Goal: Use online tool/utility: Utilize a website feature to perform a specific function

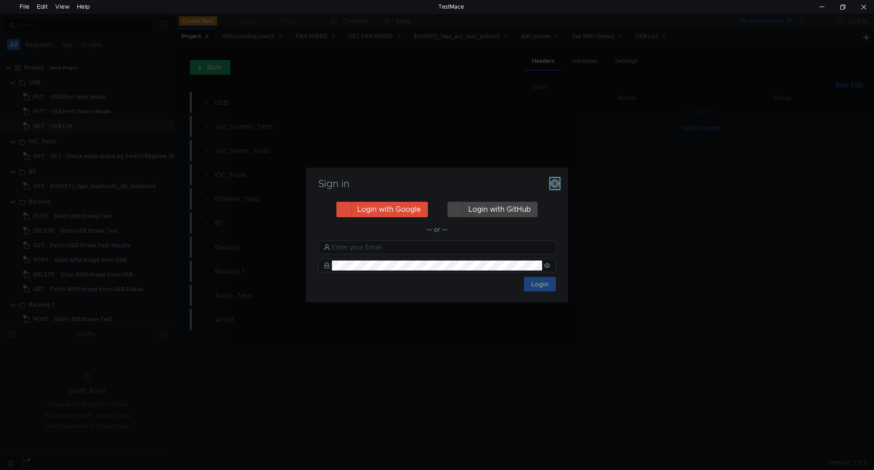
click at [559, 183] on icon "button" at bounding box center [554, 183] width 9 height 9
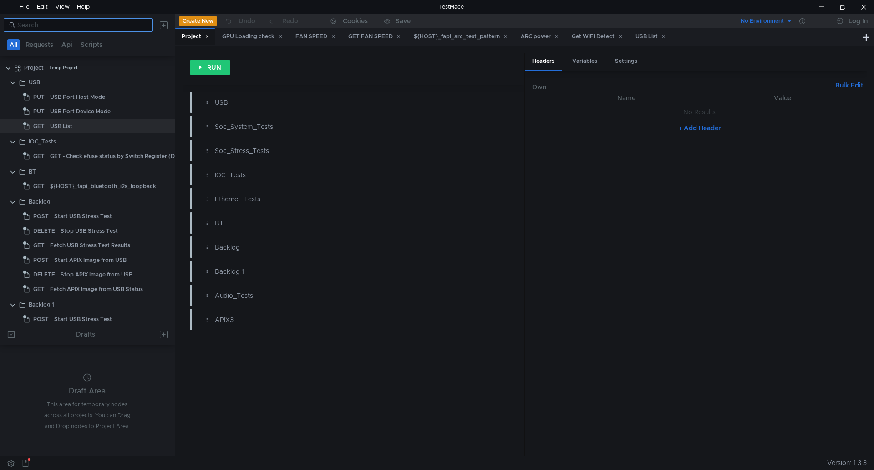
click at [53, 27] on input at bounding box center [82, 25] width 130 height 10
click at [56, 30] on nz-input-group at bounding box center [78, 25] width 149 height 14
click at [54, 32] on div at bounding box center [87, 25] width 175 height 22
click at [67, 27] on input at bounding box center [82, 25] width 130 height 10
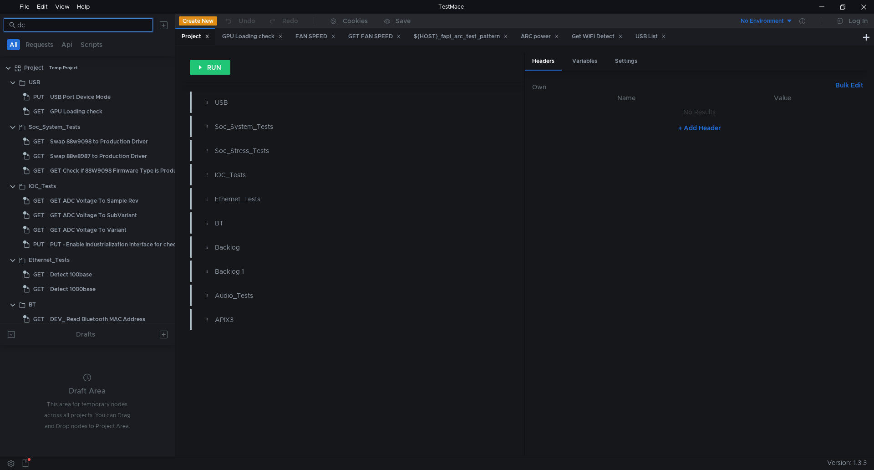
type input "d"
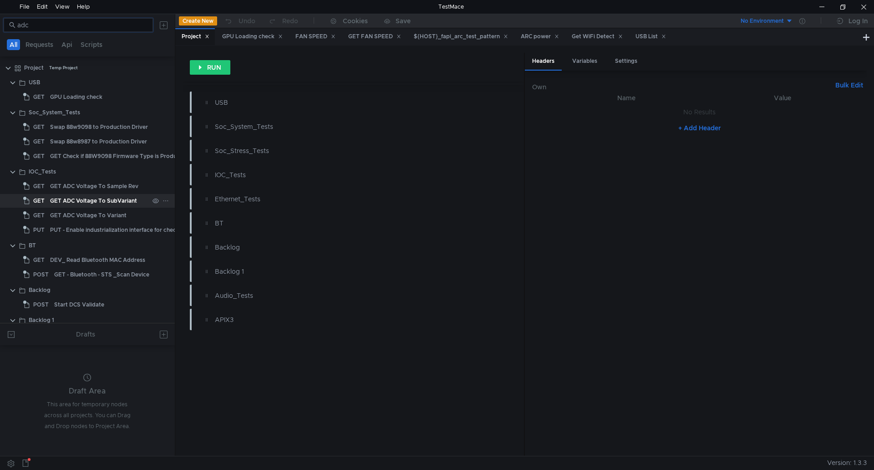
type input "adc"
click at [123, 201] on div "GET ADC Voltage To SubVariant" at bounding box center [93, 201] width 87 height 14
click at [121, 202] on div "GET ADC Voltage To SubVariant" at bounding box center [93, 201] width 87 height 14
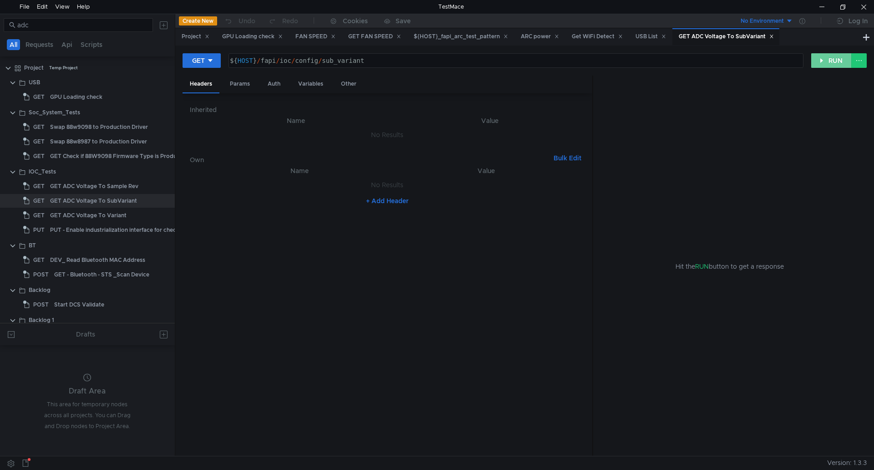
click at [830, 62] on button "RUN" at bounding box center [831, 60] width 40 height 15
click at [828, 64] on button "RUN" at bounding box center [831, 60] width 40 height 15
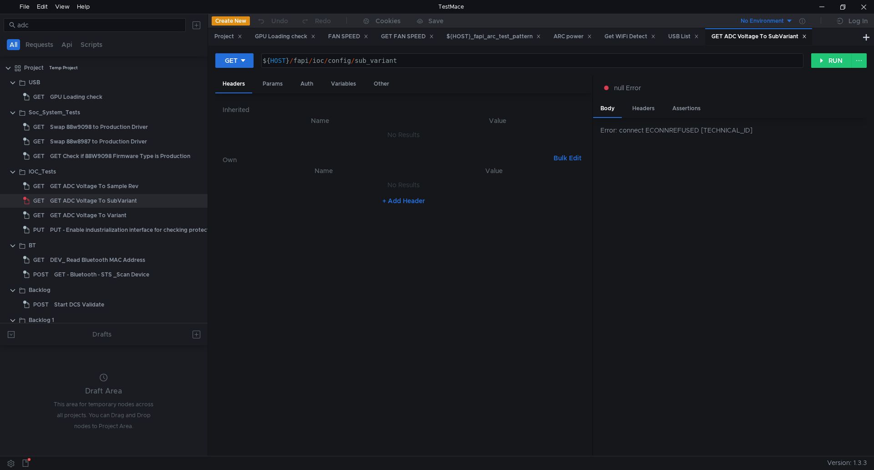
drag, startPoint x: 174, startPoint y: 245, endPoint x: 207, endPoint y: 243, distance: 32.8
click at [207, 243] on div at bounding box center [207, 234] width 0 height 441
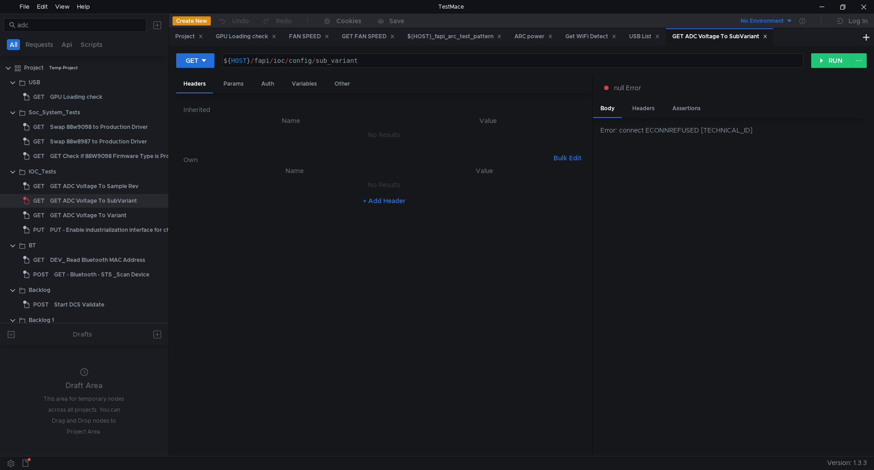
drag, startPoint x: 207, startPoint y: 243, endPoint x: 168, endPoint y: 246, distance: 39.3
click at [168, 246] on div at bounding box center [168, 234] width 0 height 441
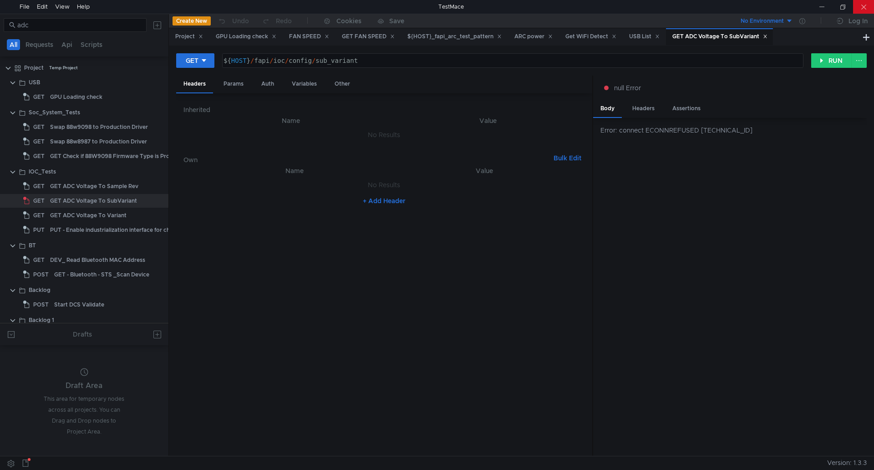
click at [858, 4] on div at bounding box center [863, 7] width 21 height 14
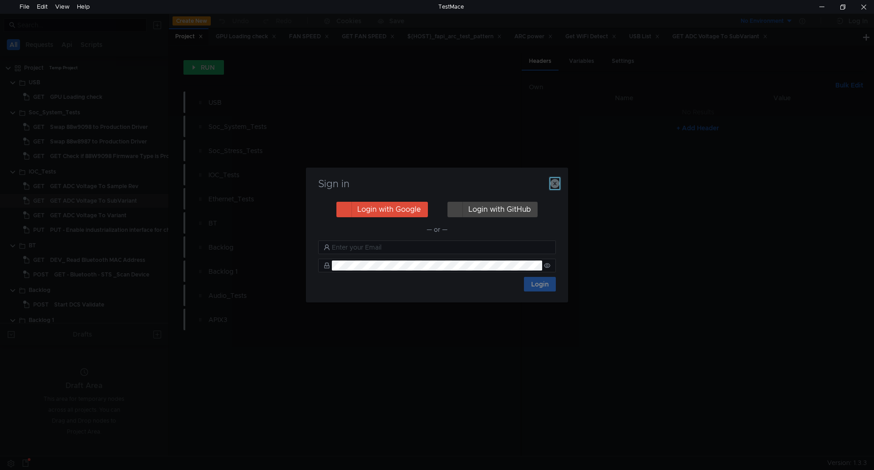
drag, startPoint x: 559, startPoint y: 184, endPoint x: 557, endPoint y: 177, distance: 6.6
click at [559, 184] on icon "button" at bounding box center [554, 183] width 9 height 9
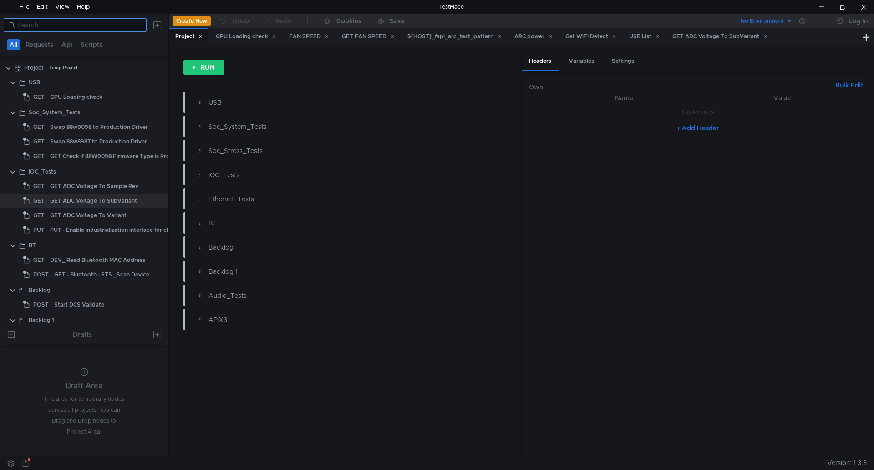
click at [102, 30] on nz-input-group at bounding box center [75, 25] width 143 height 14
click at [104, 29] on input at bounding box center [79, 25] width 124 height 10
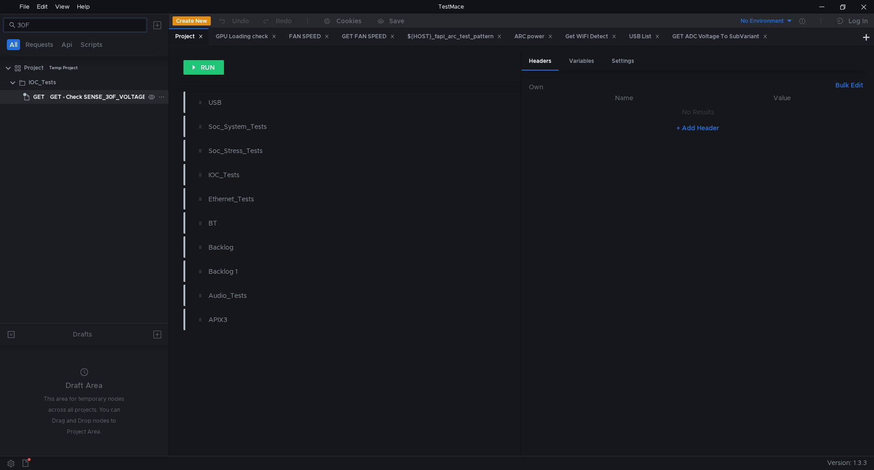
type input "30F"
click at [94, 98] on div "GET - Check SENSE_30F_VOLTAGE" at bounding box center [98, 97] width 96 height 14
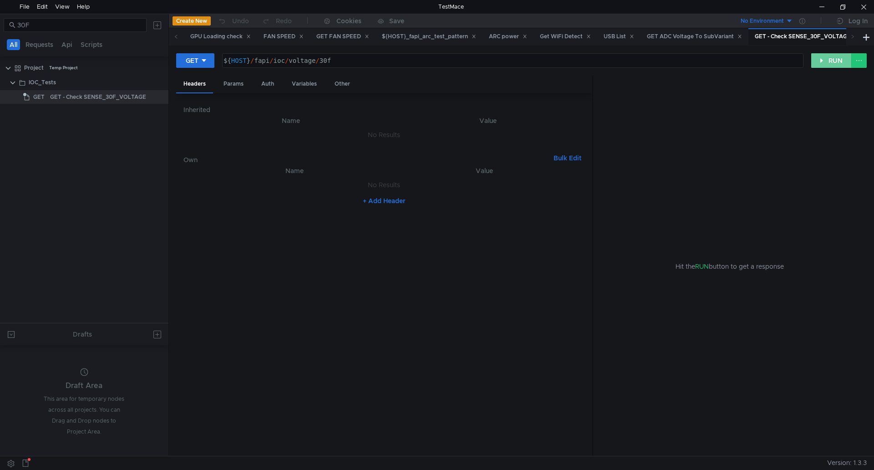
click at [833, 57] on button "RUN" at bounding box center [831, 60] width 40 height 15
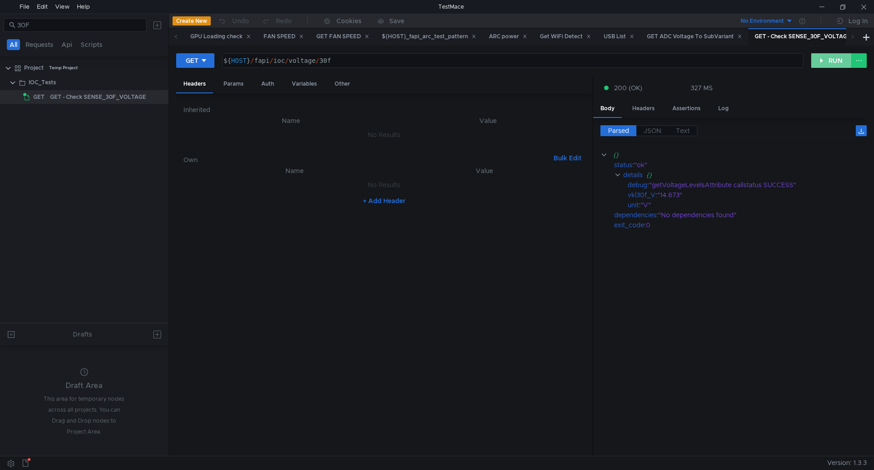
click at [820, 56] on button "RUN" at bounding box center [831, 60] width 40 height 15
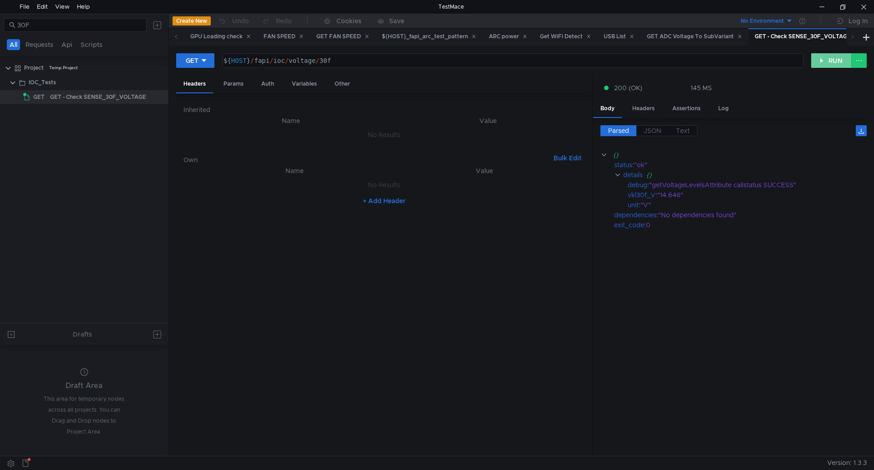
click at [819, 56] on button "RUN" at bounding box center [831, 60] width 40 height 15
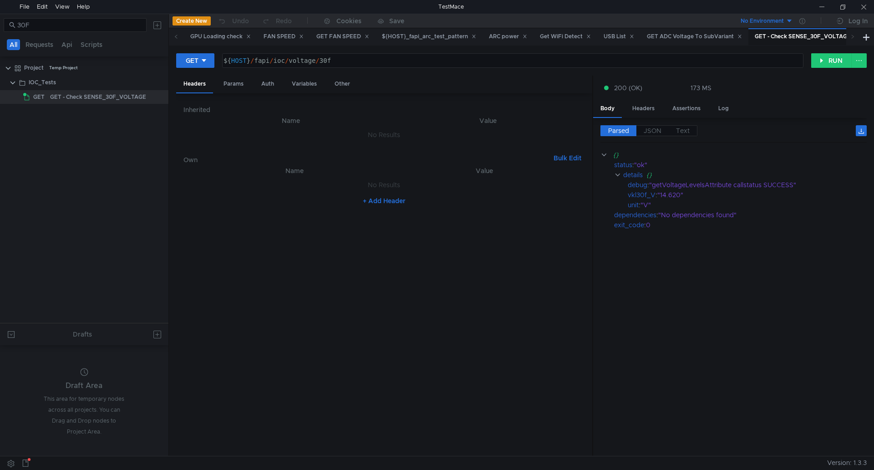
drag, startPoint x: 817, startPoint y: 334, endPoint x: 805, endPoint y: 340, distance: 13.6
click at [815, 336] on cdk-virtual-scroll-viewport "{} status : "ok" details {} debug : "getVoltageLevelsAttribute callstatus SUCCE…" at bounding box center [733, 299] width 266 height 299
click at [835, 62] on button "RUN" at bounding box center [831, 60] width 40 height 15
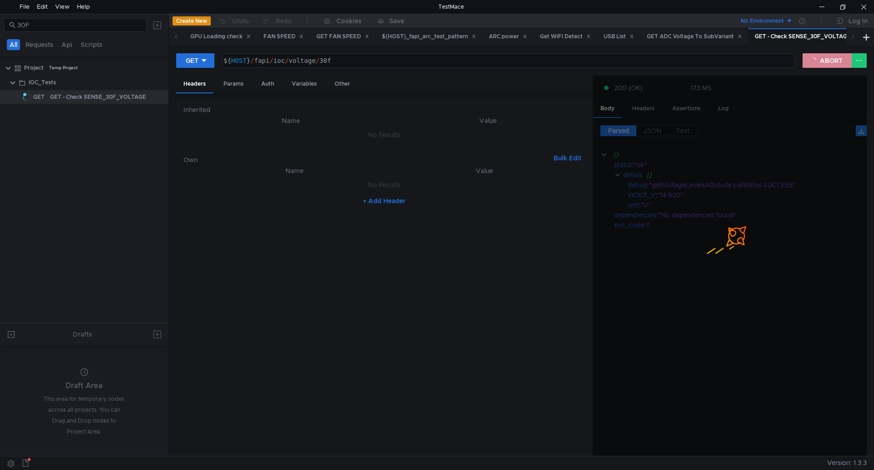
click at [834, 62] on button "ABORT" at bounding box center [826, 60] width 49 height 15
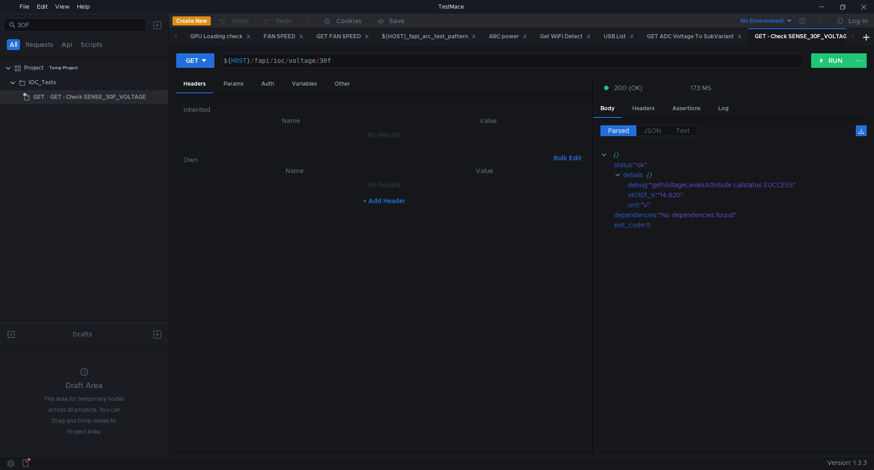
drag, startPoint x: 822, startPoint y: 360, endPoint x: 803, endPoint y: 309, distance: 54.4
click at [822, 360] on cdk-virtual-scroll-viewport "{} status : "ok" details {} debug : "getVoltageLevelsAttribute callstatus SUCCE…" at bounding box center [733, 299] width 266 height 299
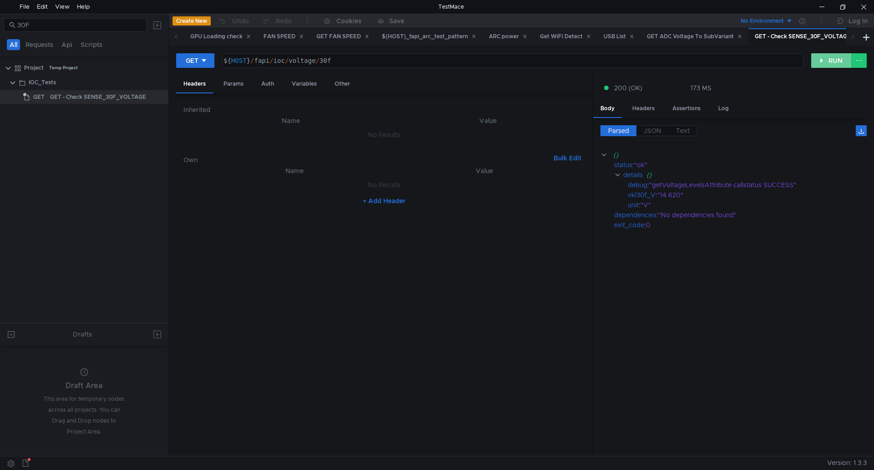
click at [827, 62] on button "RUN" at bounding box center [831, 60] width 40 height 15
